Goal: Task Accomplishment & Management: Manage account settings

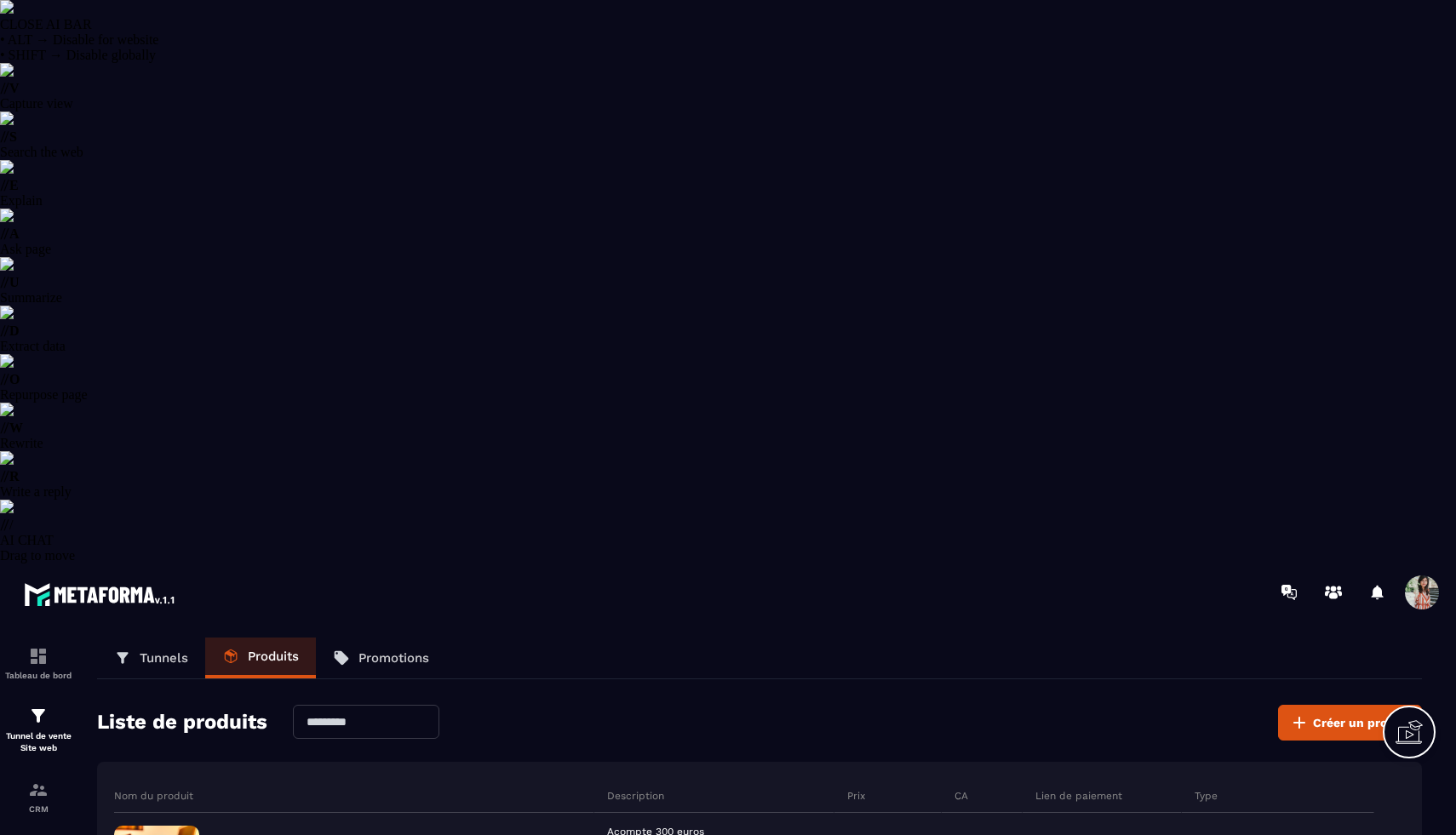
select select "******"
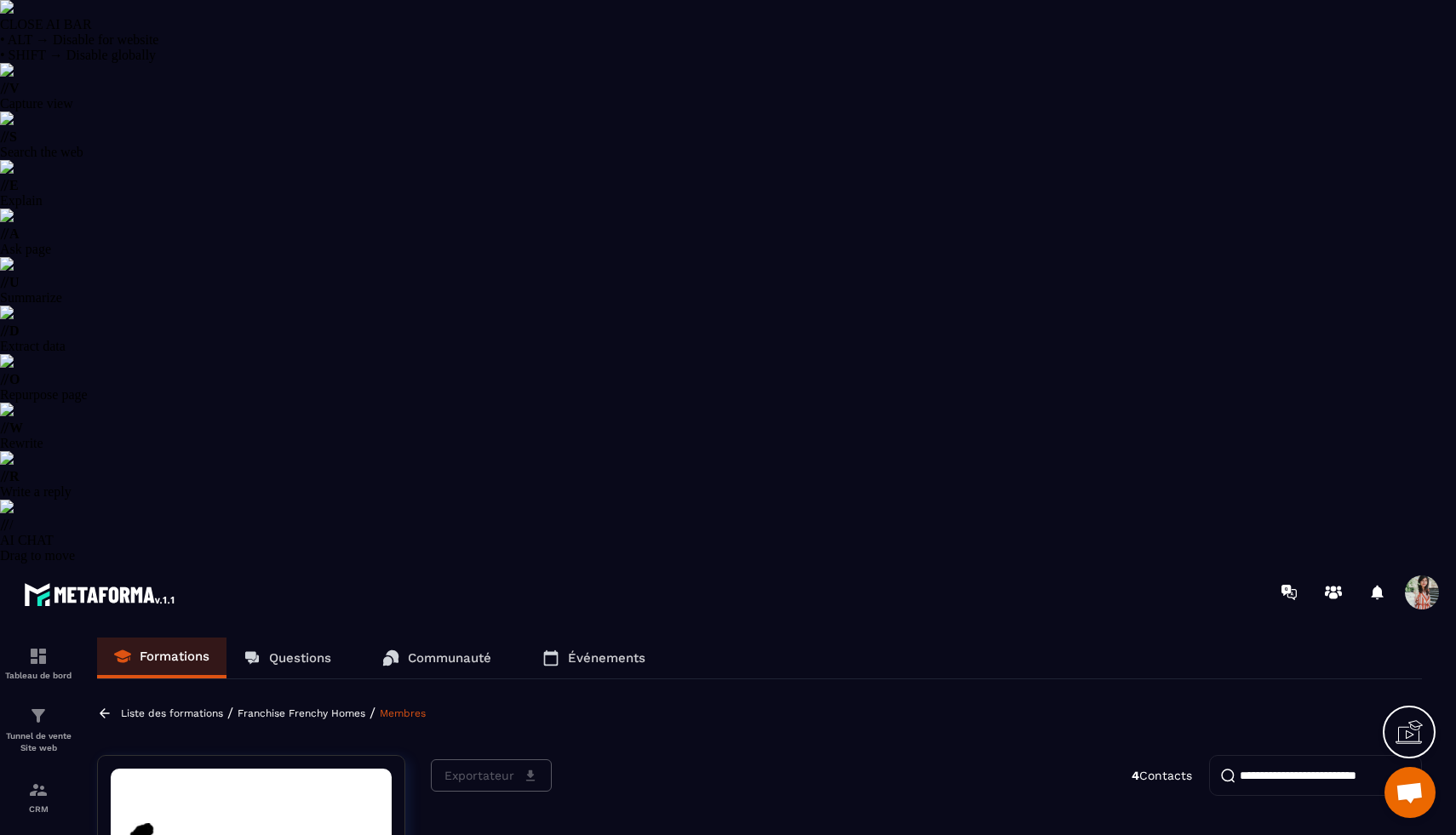
click at [178, 648] on p "Formations" at bounding box center [175, 656] width 69 height 16
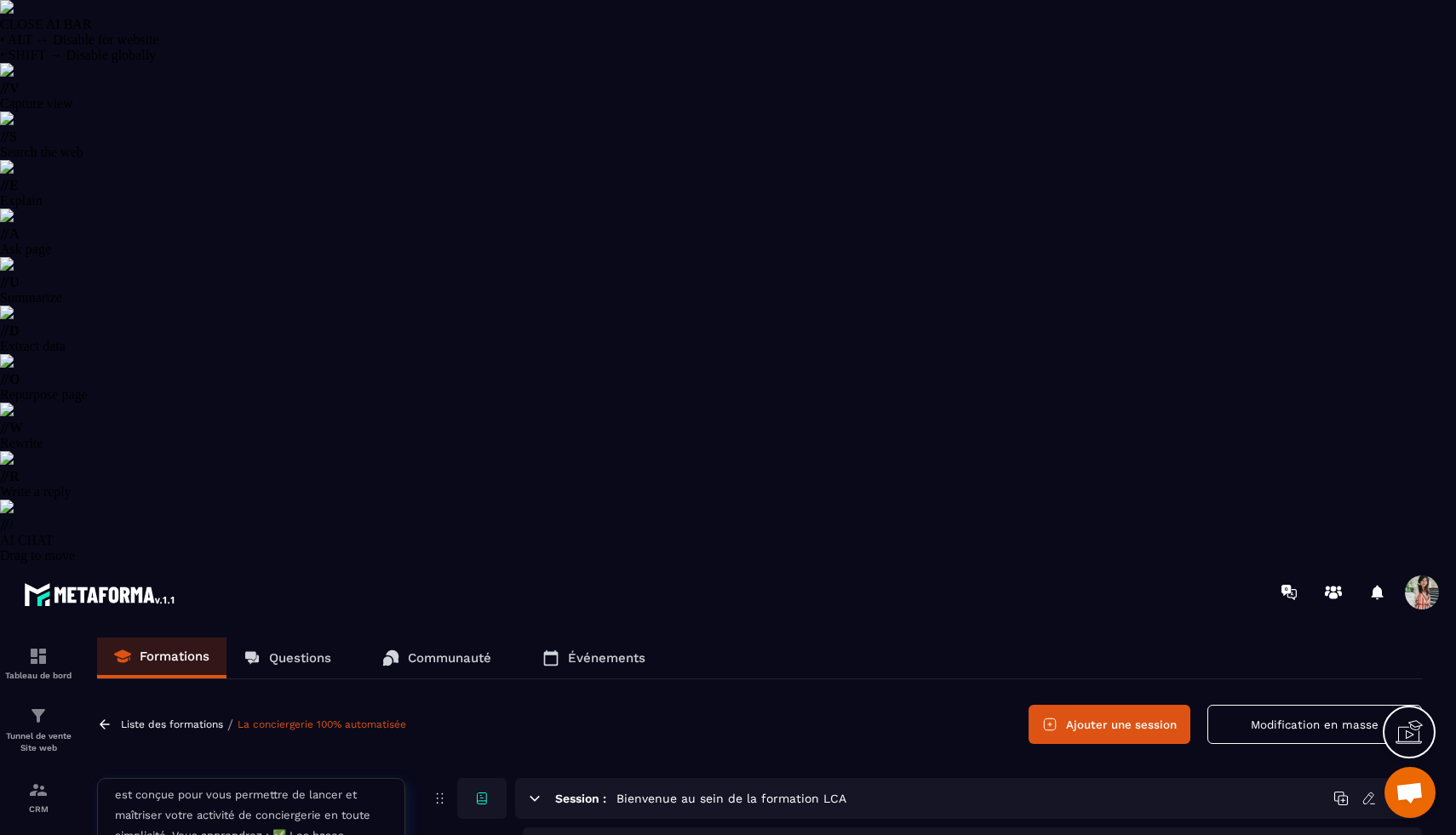
scroll to position [354, 0]
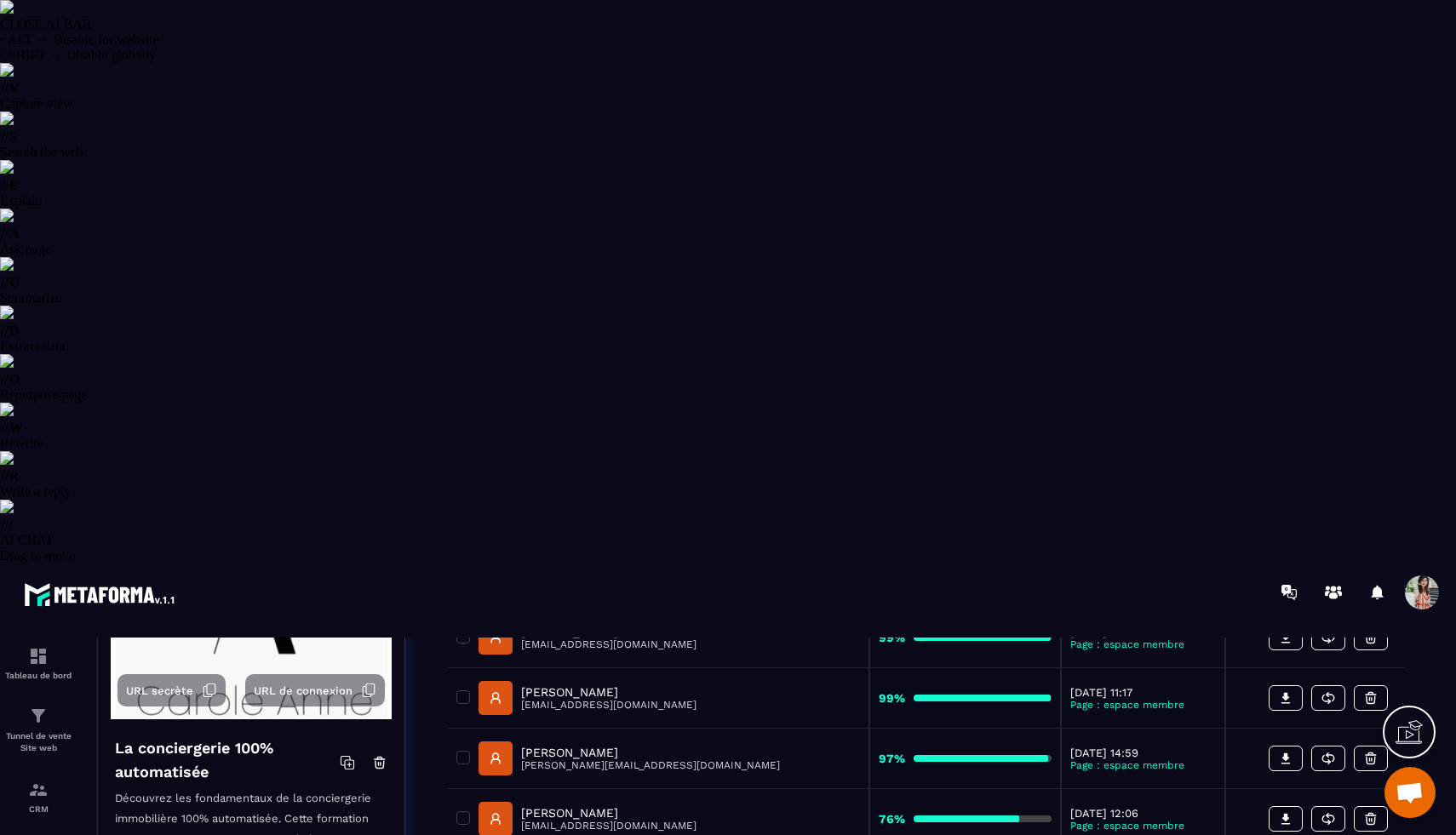
scroll to position [263, 0]
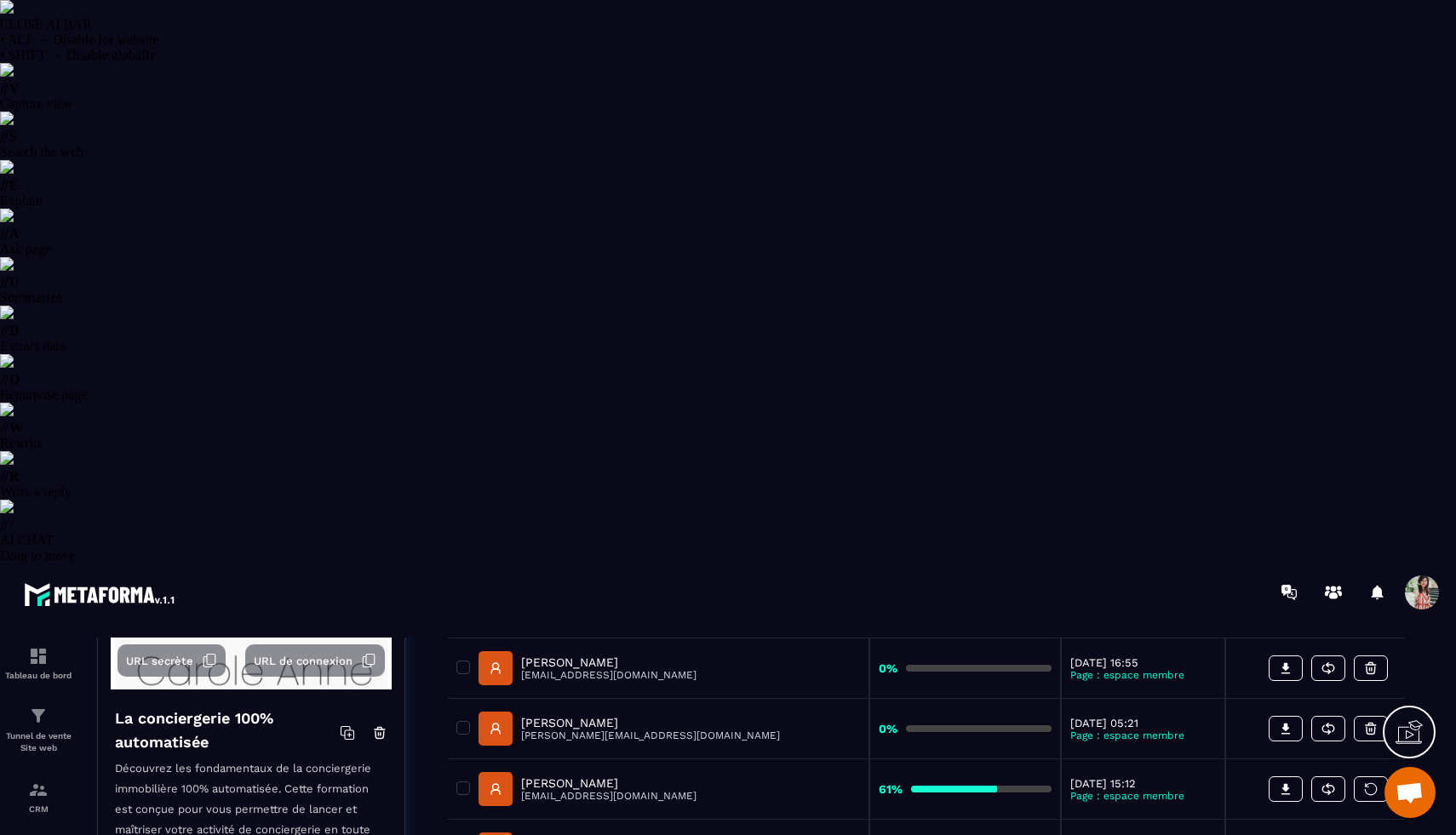
scroll to position [305, 0]
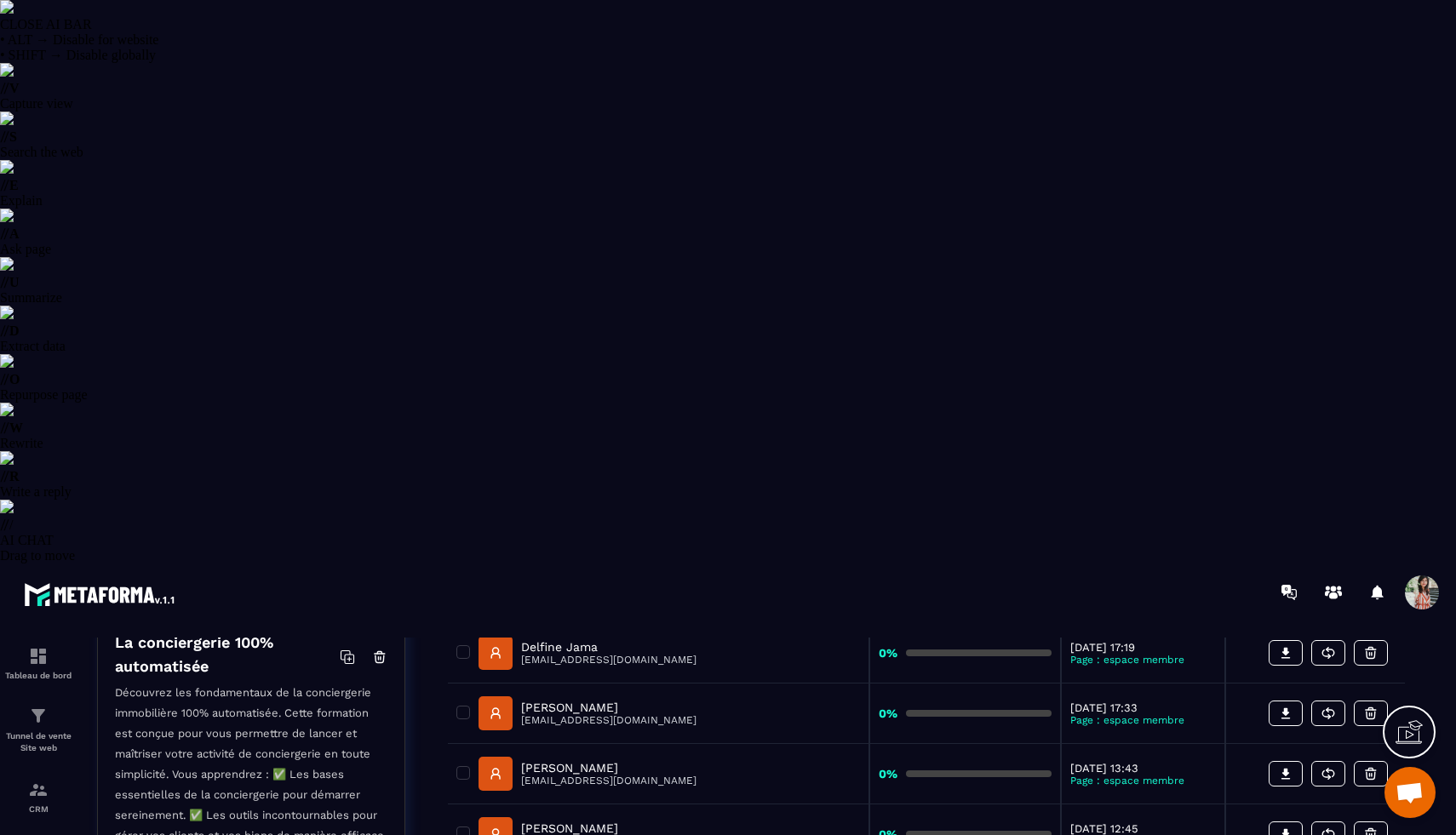
scroll to position [0, 0]
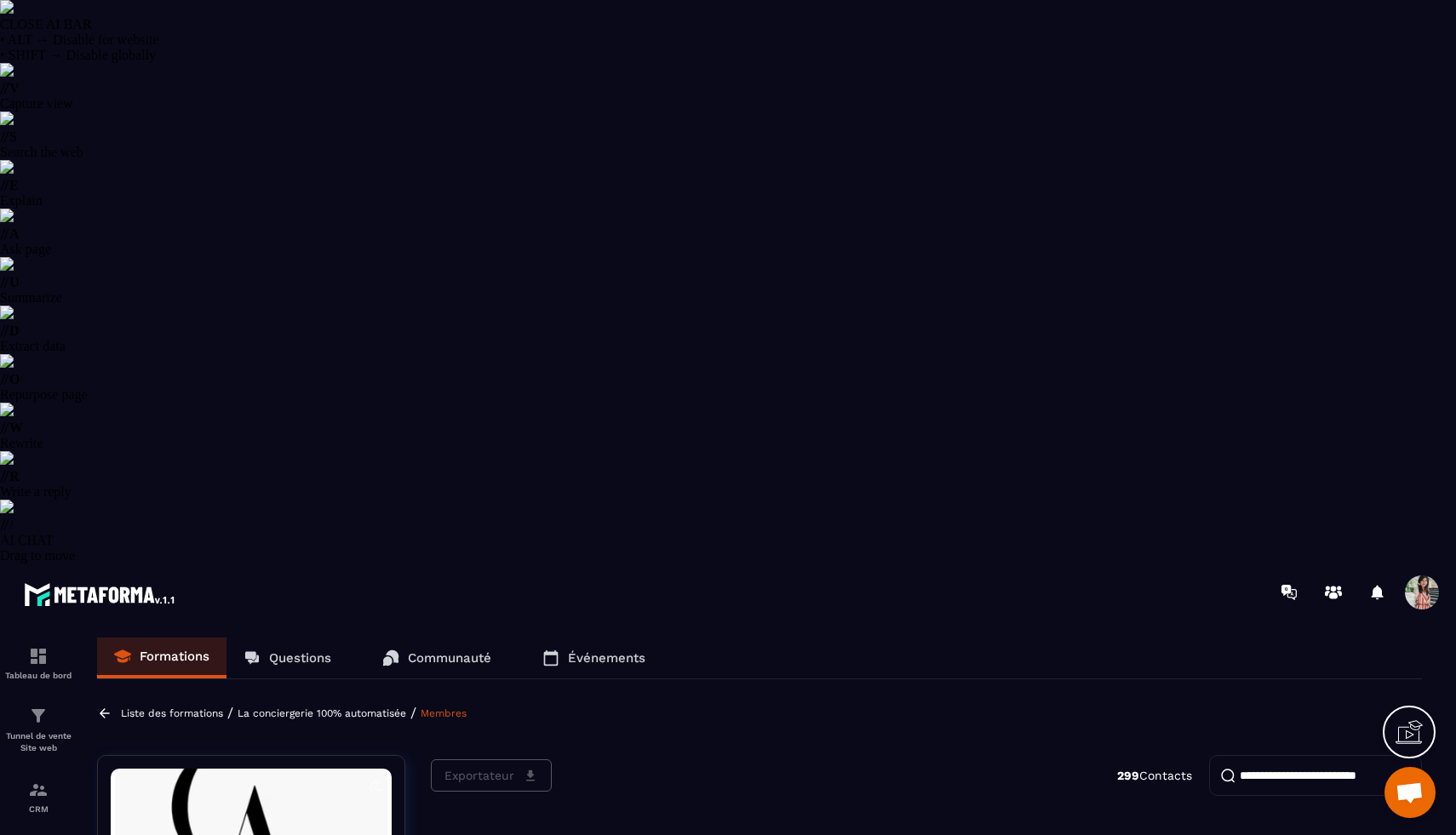
click at [173, 707] on p "Liste des formations" at bounding box center [172, 713] width 102 height 12
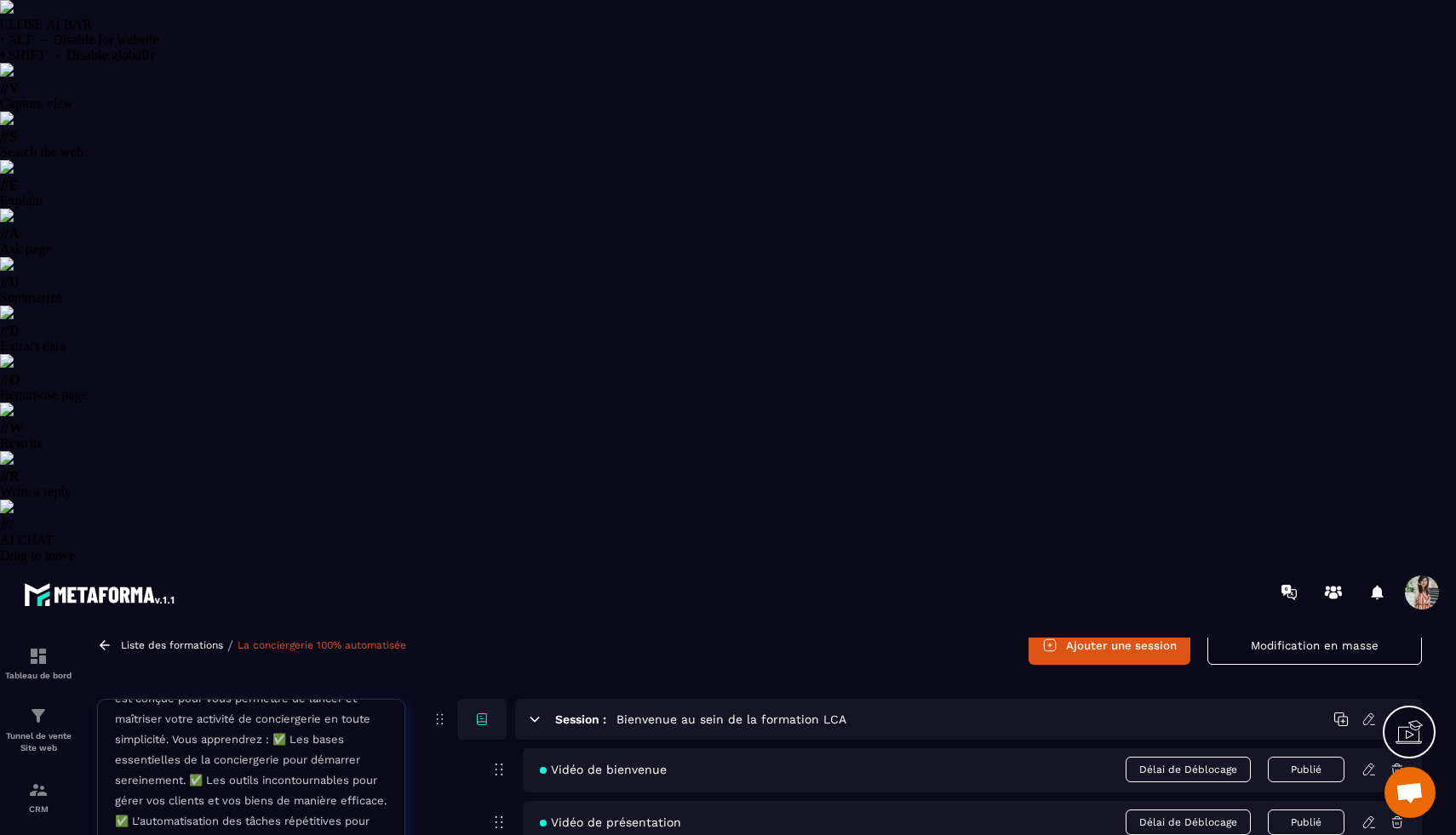
scroll to position [81, 0]
click at [434, 697] on div "Session : Bienvenue au sein de la formation LCA Vidéo de bienvenue Délai de Déb…" at bounding box center [926, 822] width 992 height 250
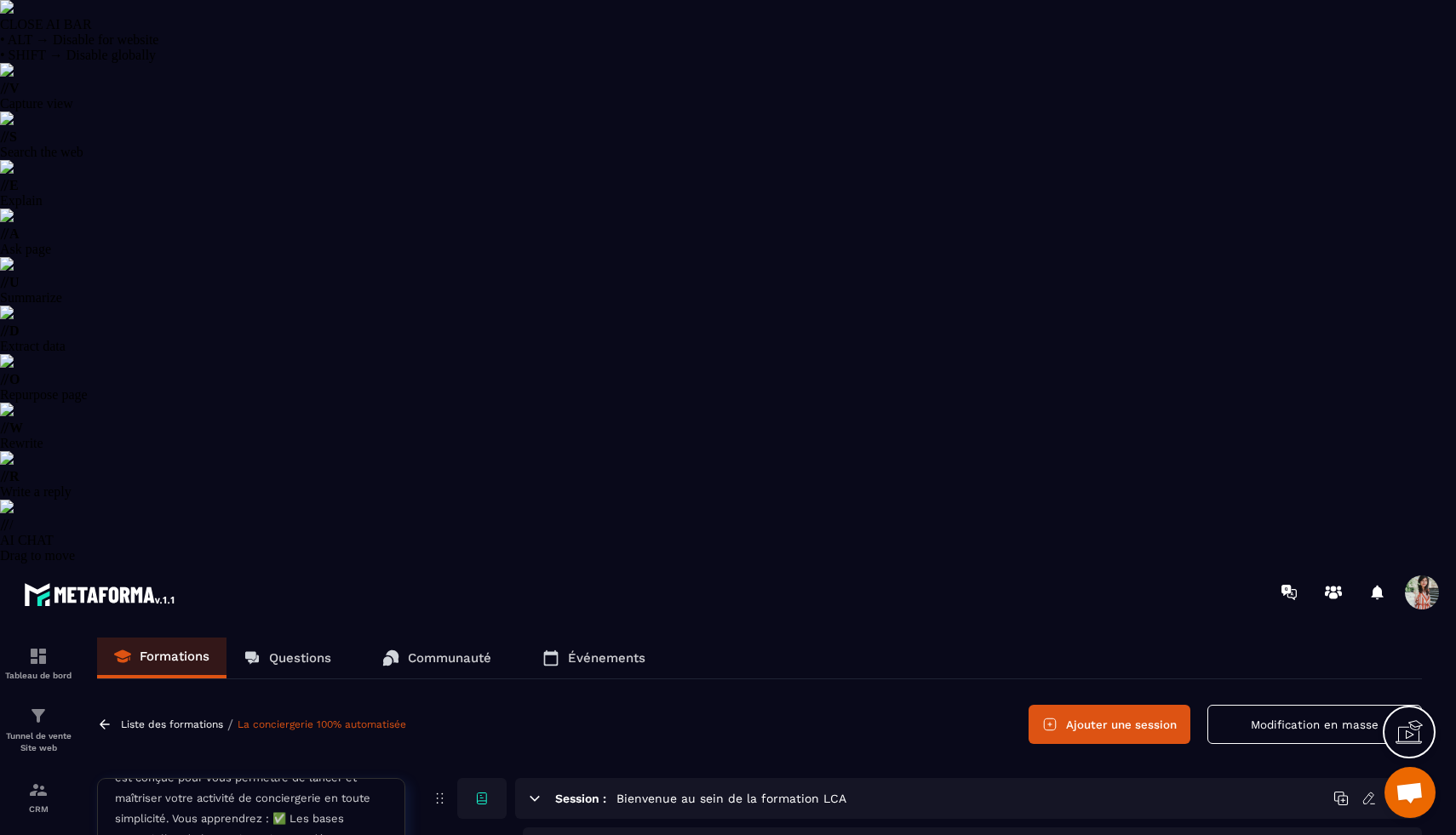
click at [1163, 834] on span "Délai de Déblocage" at bounding box center [1188, 848] width 125 height 25
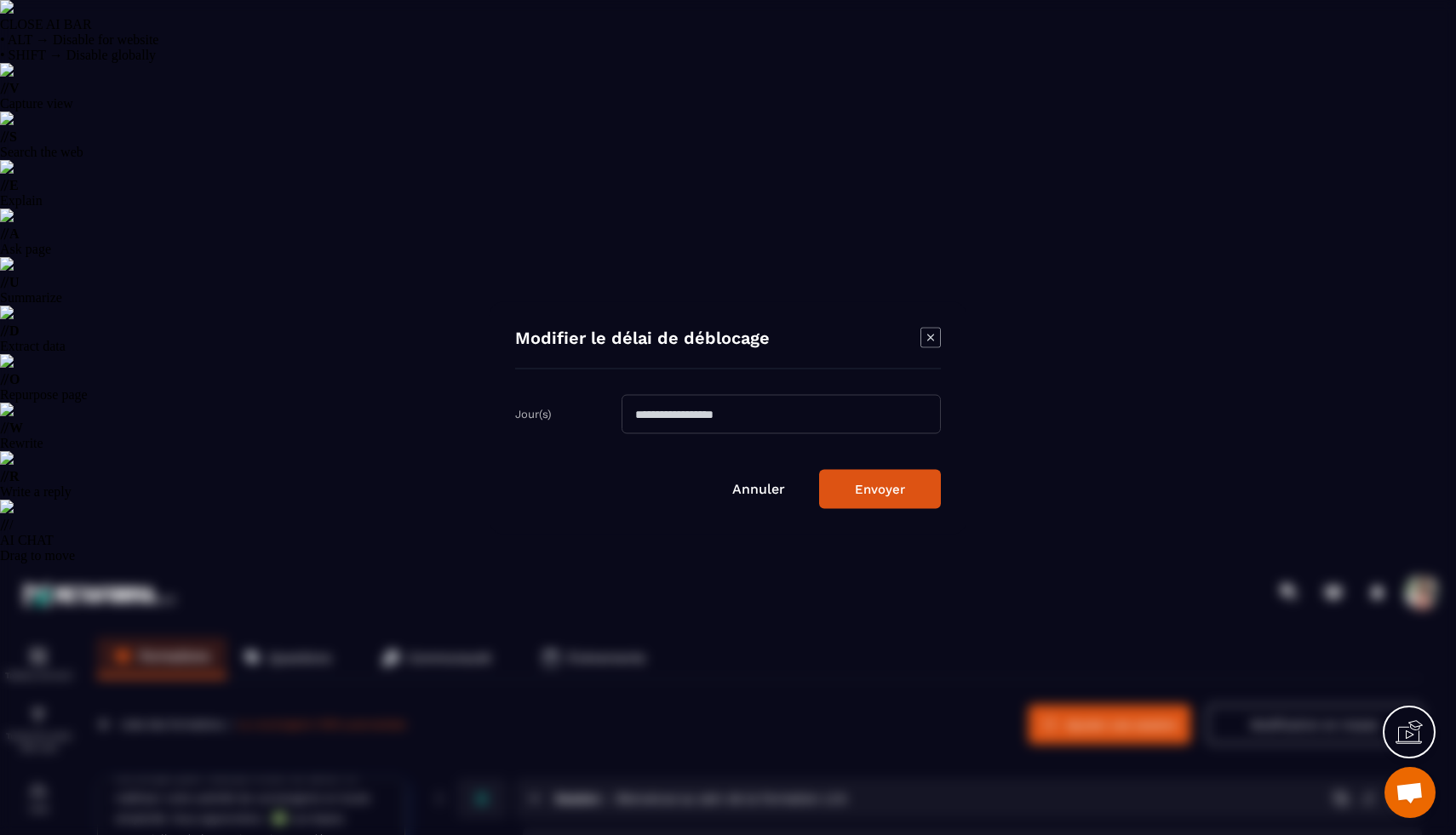
click at [932, 334] on icon "Modal window" at bounding box center [931, 338] width 21 height 21
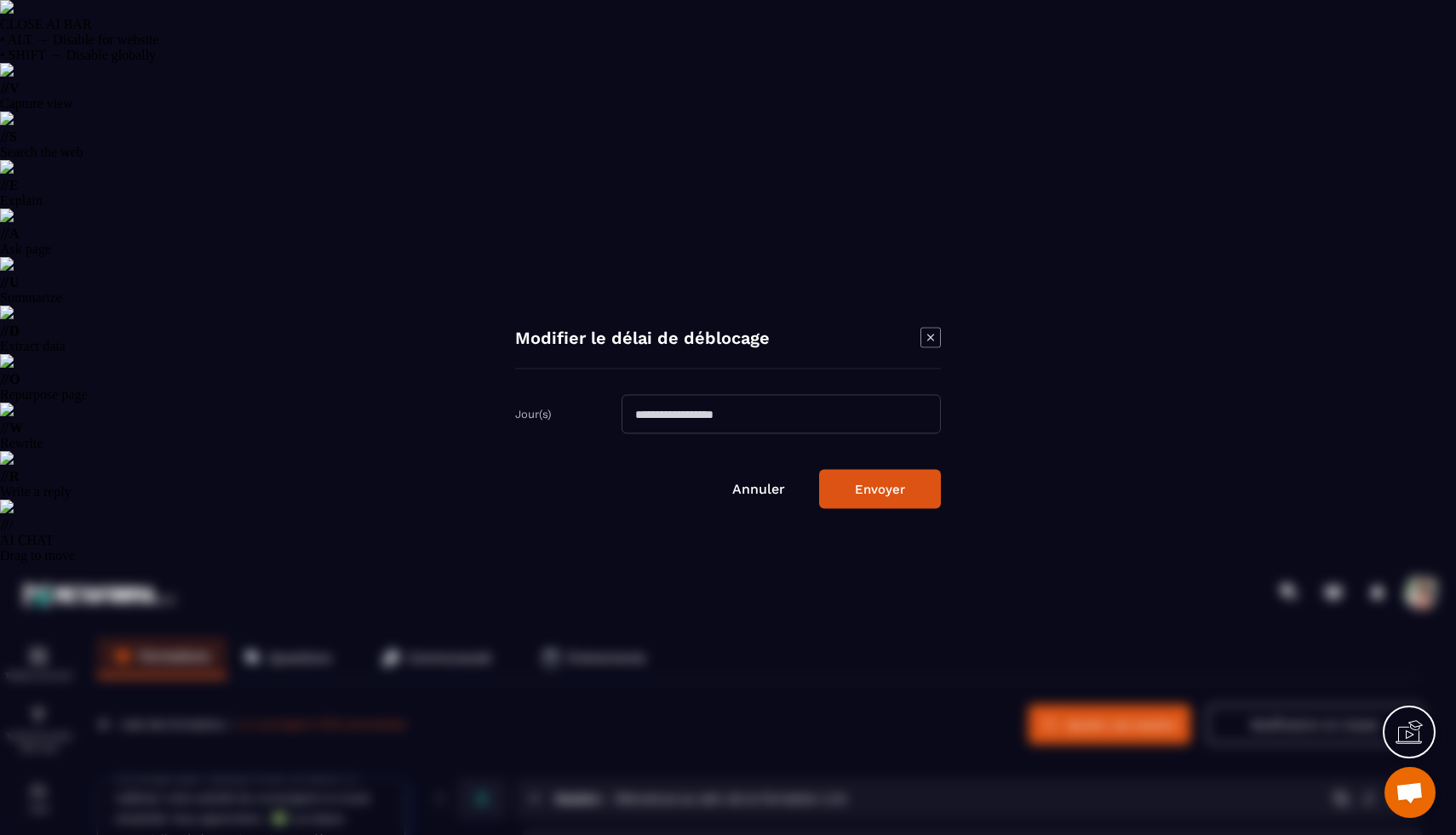
click at [821, 417] on input "Modal window" at bounding box center [781, 413] width 320 height 39
click at [928, 335] on icon "Modal window" at bounding box center [931, 338] width 21 height 21
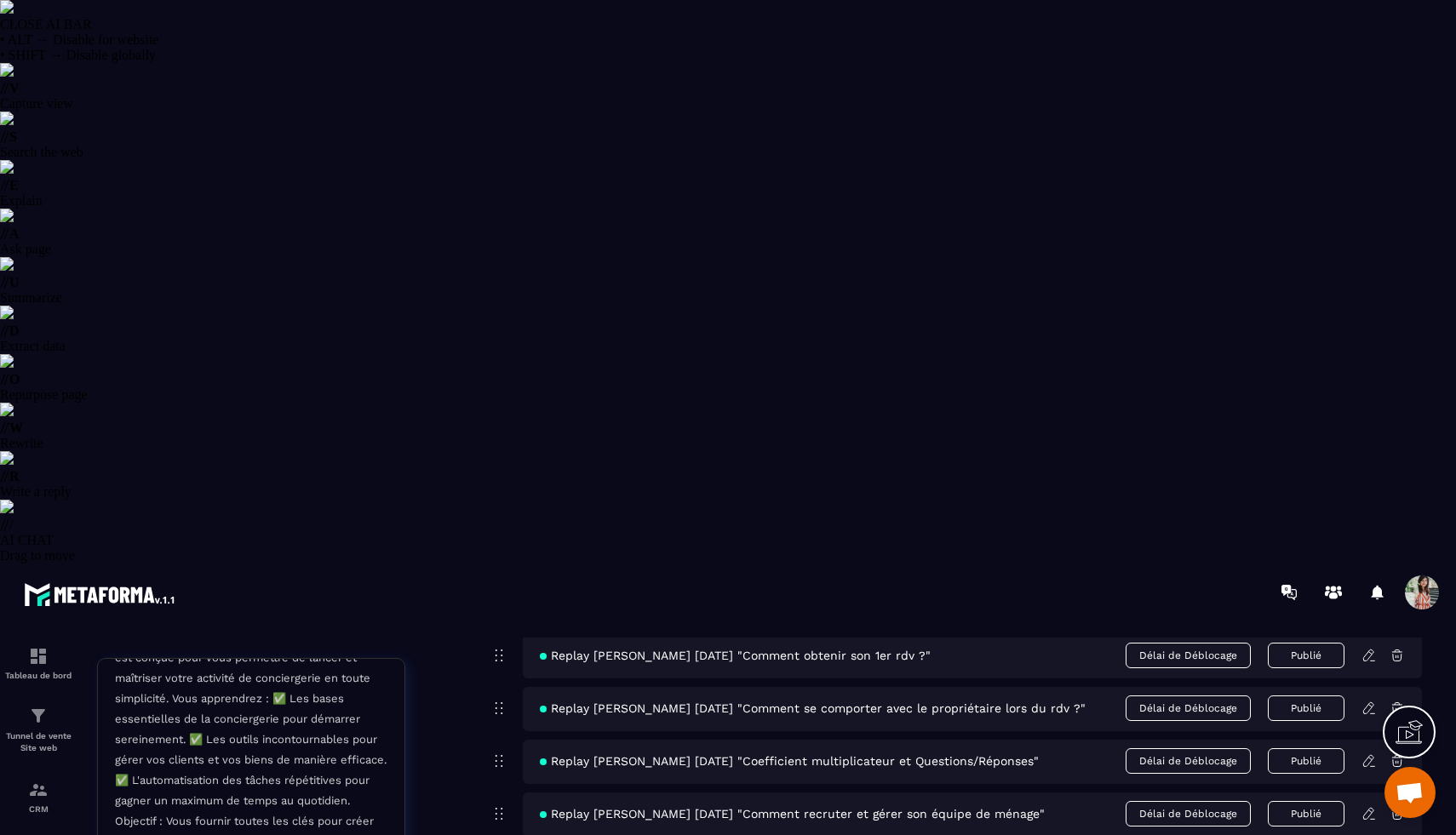
scroll to position [9565, 0]
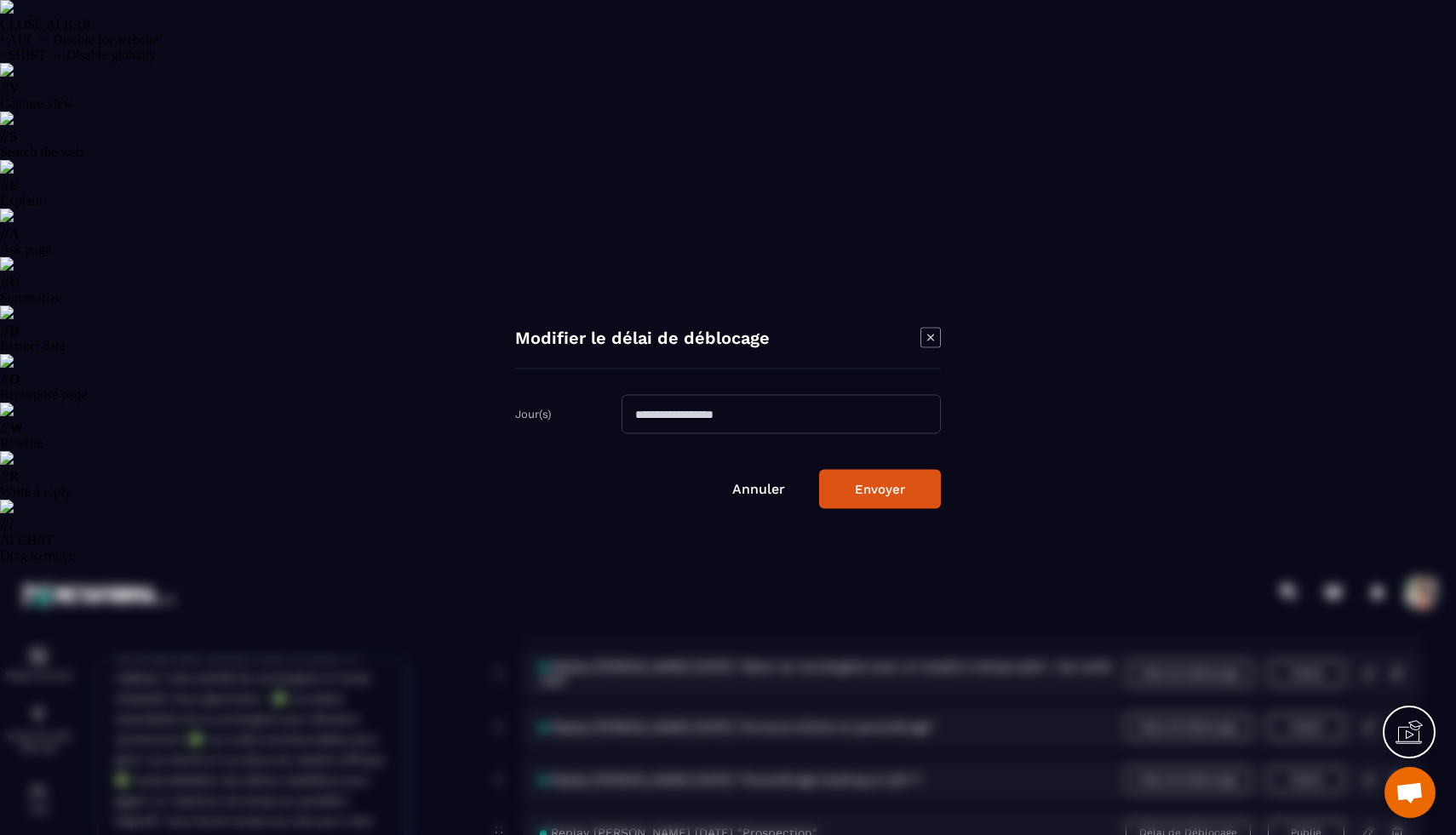
click at [935, 331] on icon "Modal window" at bounding box center [931, 338] width 21 height 21
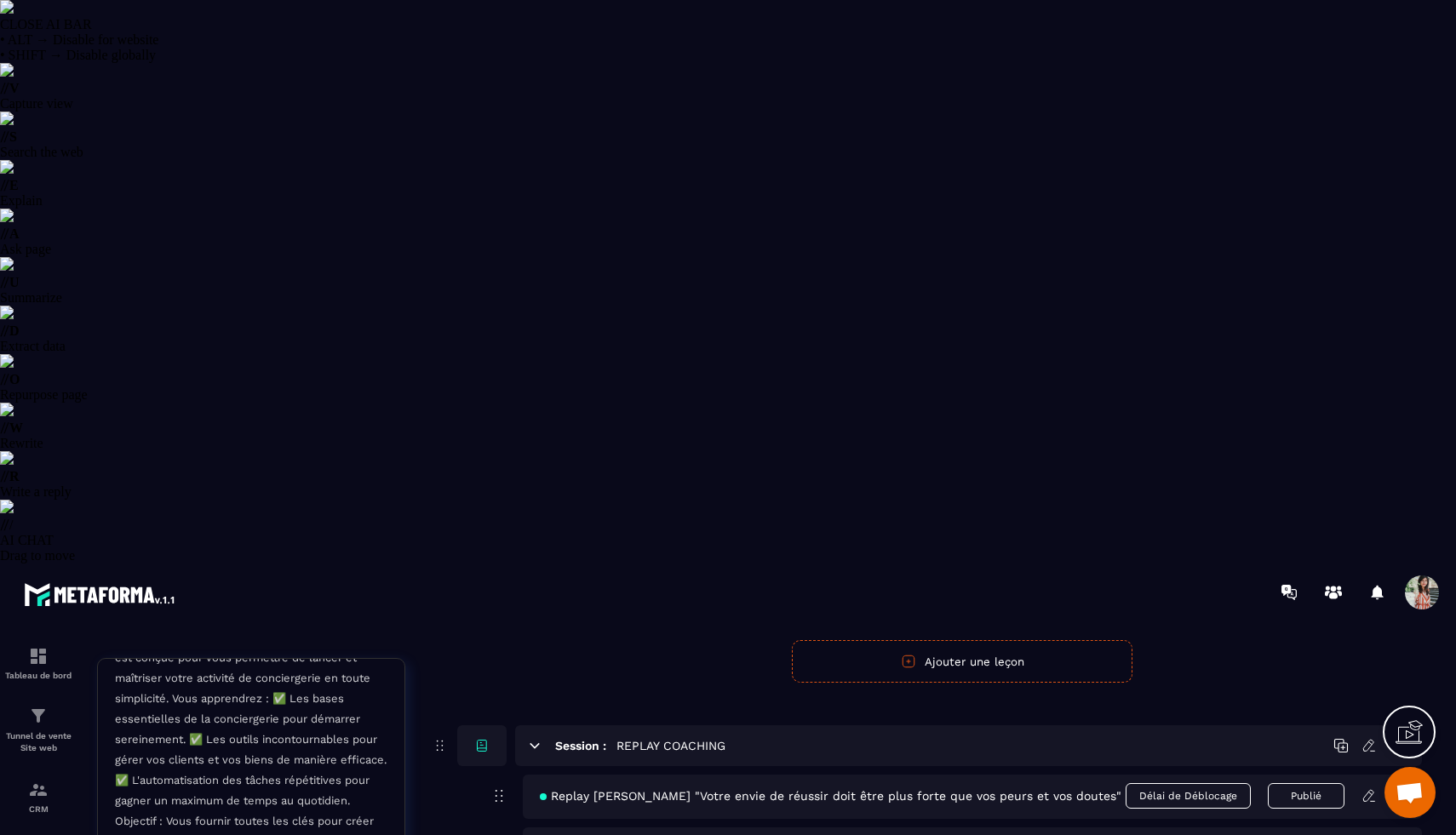
scroll to position [6682, 0]
